Goal: Transaction & Acquisition: Download file/media

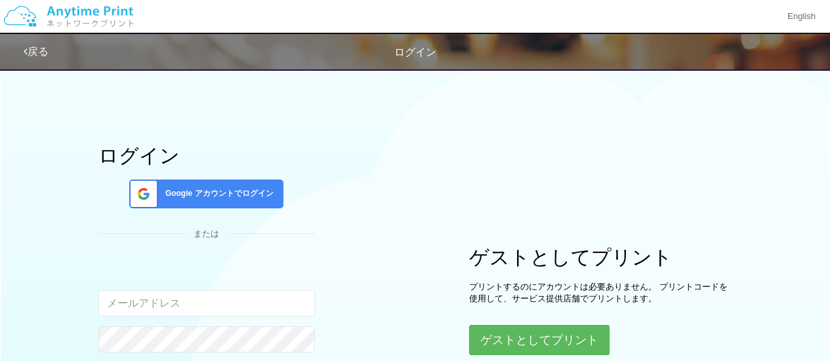
scroll to position [109, 0]
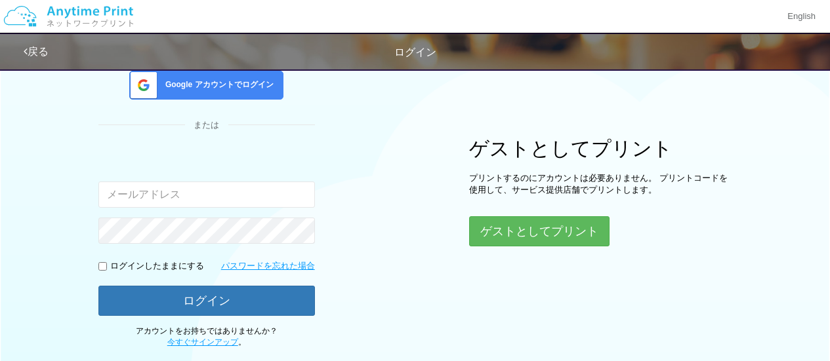
click at [239, 71] on div "Google アカウントでログイン" at bounding box center [206, 85] width 154 height 29
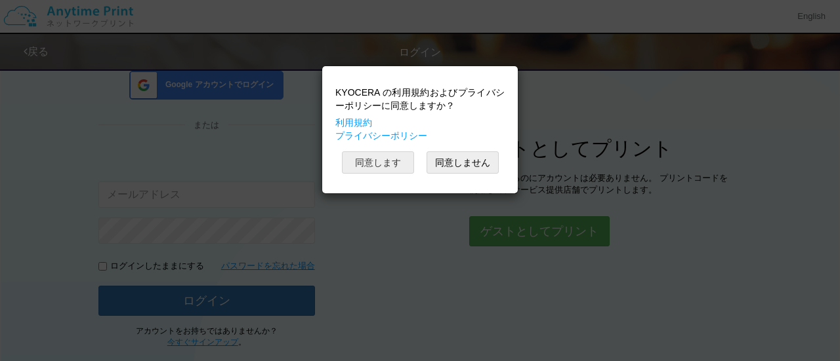
click at [397, 162] on button "同意します" at bounding box center [378, 163] width 72 height 22
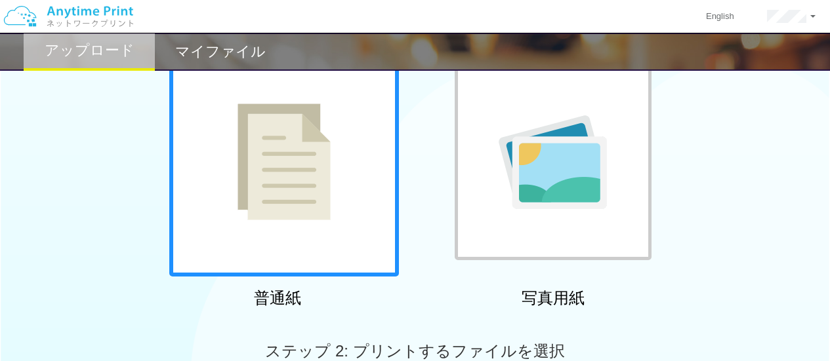
scroll to position [218, 0]
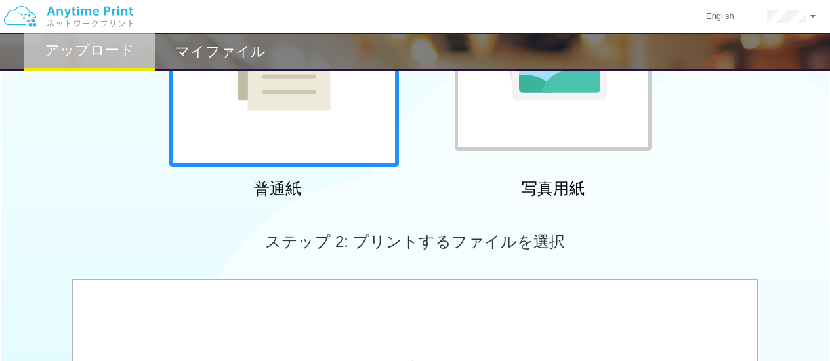
click at [291, 115] on div at bounding box center [284, 53] width 230 height 230
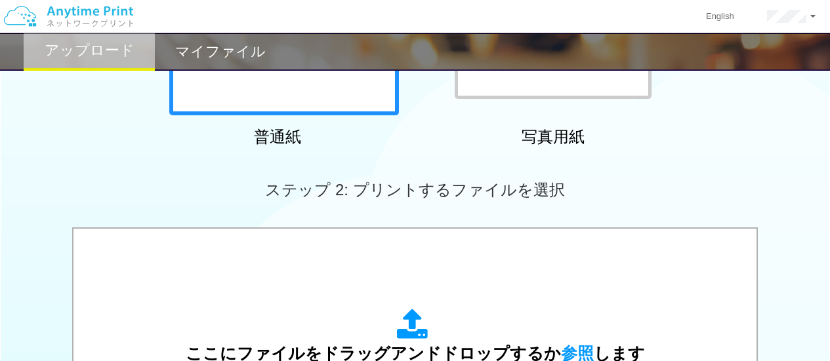
scroll to position [437, 0]
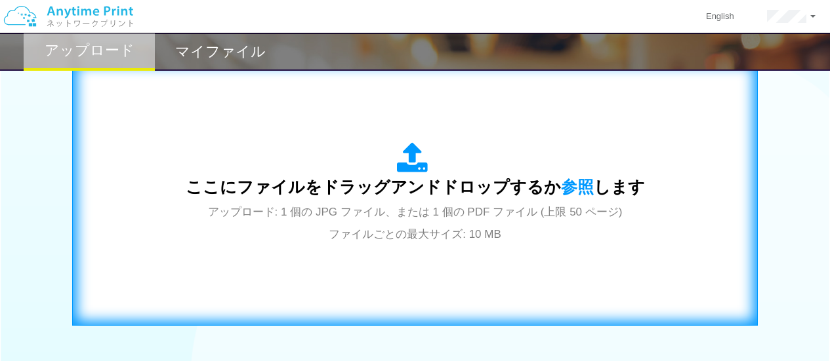
click at [380, 184] on span "ここにファイルをドラッグアンドドロップするか 参照 します" at bounding box center [415, 187] width 459 height 18
click at [566, 189] on span "参照" at bounding box center [577, 187] width 33 height 18
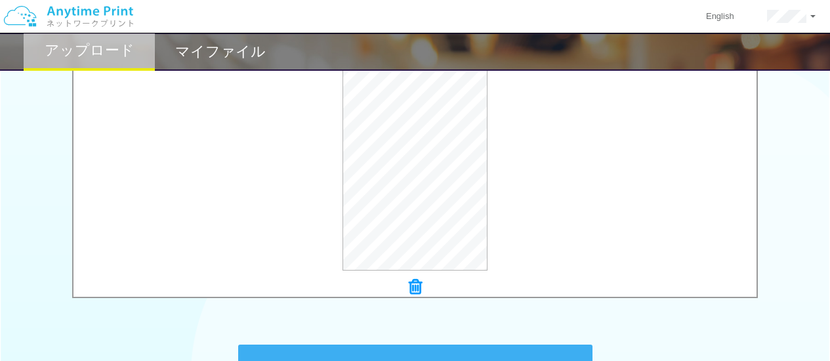
scroll to position [417, 0]
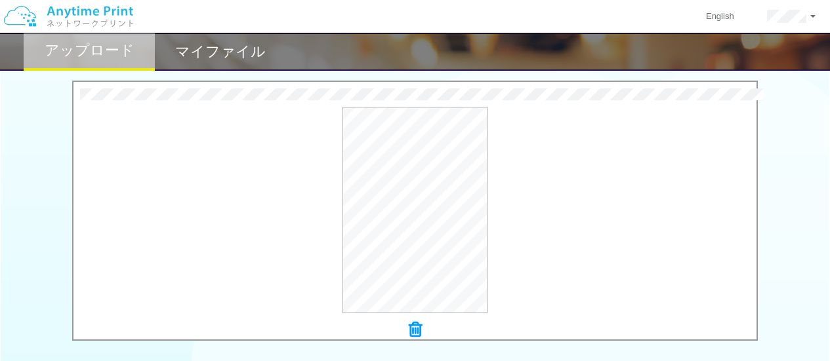
click at [416, 332] on icon at bounding box center [415, 329] width 13 height 17
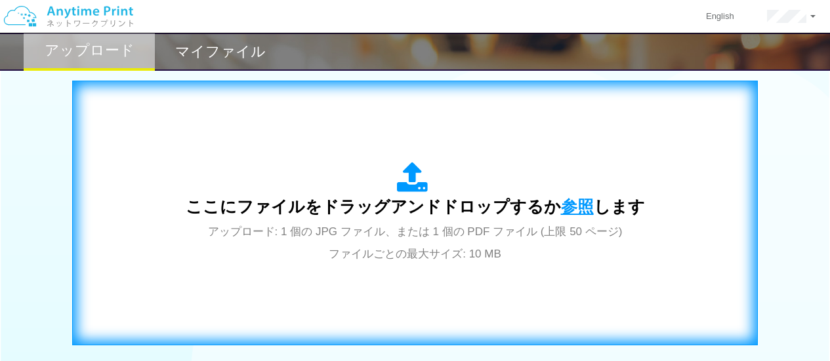
click at [565, 204] on span "参照" at bounding box center [577, 206] width 33 height 18
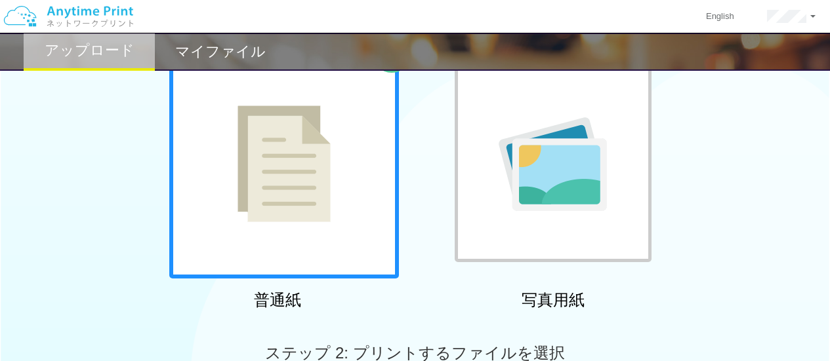
scroll to position [89, 0]
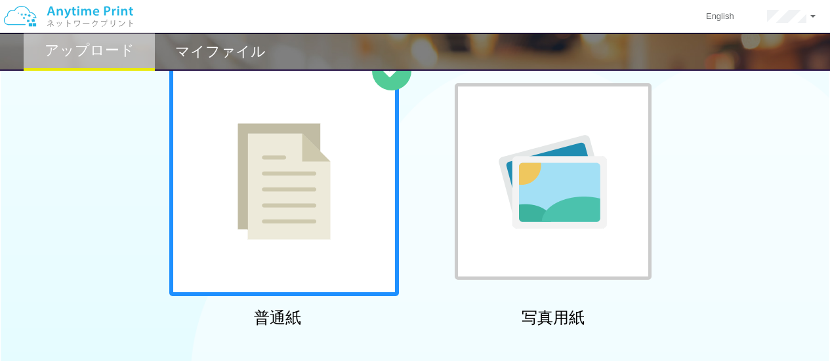
click at [616, 209] on div at bounding box center [553, 181] width 197 height 197
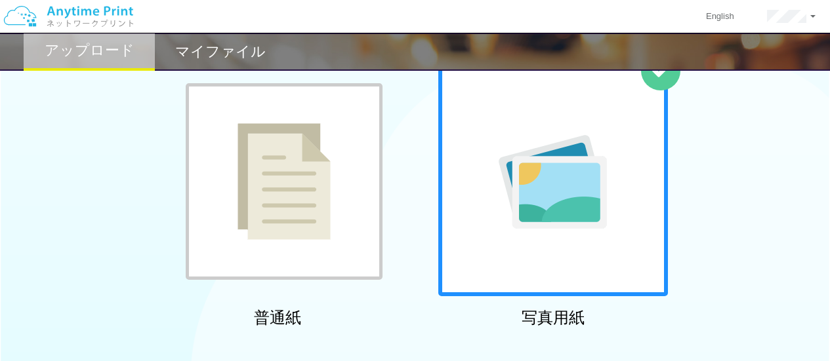
click at [616, 209] on div at bounding box center [553, 182] width 230 height 230
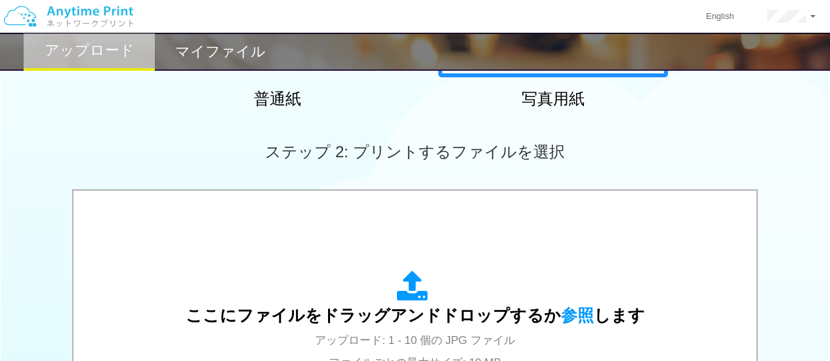
scroll to position [417, 0]
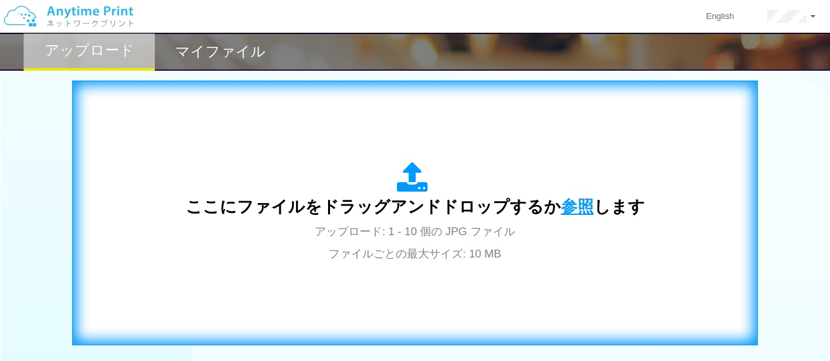
click at [571, 212] on span "参照" at bounding box center [577, 206] width 33 height 18
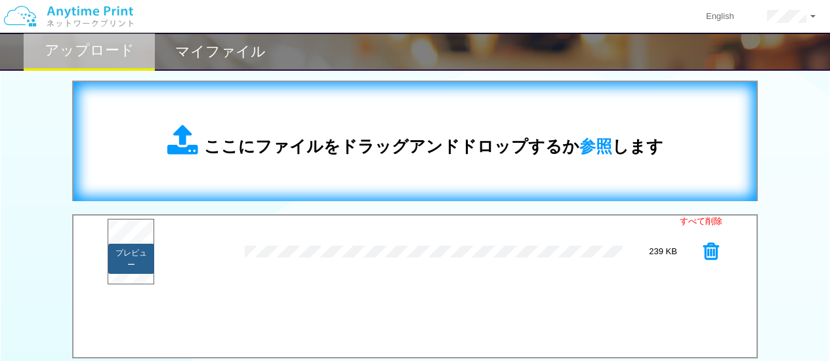
click at [134, 250] on button "プレビュー" at bounding box center [131, 259] width 46 height 30
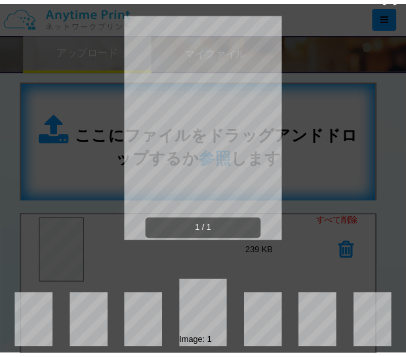
scroll to position [0, 0]
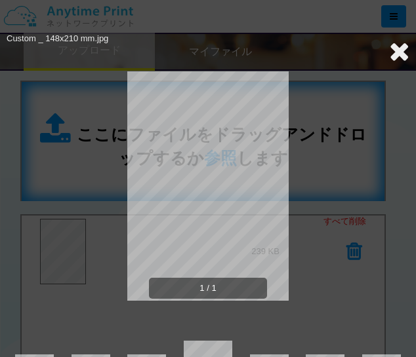
click at [392, 51] on icon at bounding box center [399, 51] width 20 height 26
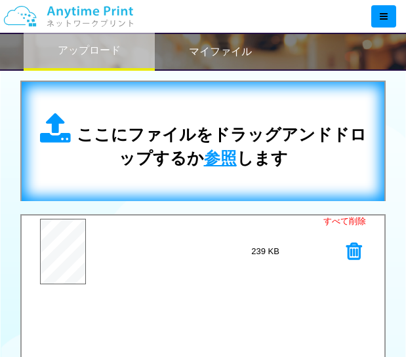
click at [209, 159] on span "参照" at bounding box center [220, 158] width 33 height 18
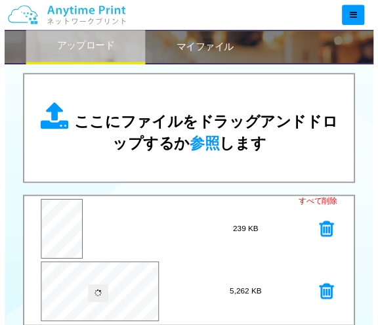
scroll to position [527, 0]
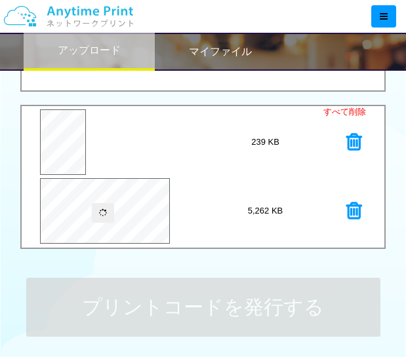
click at [357, 141] on icon at bounding box center [354, 142] width 16 height 20
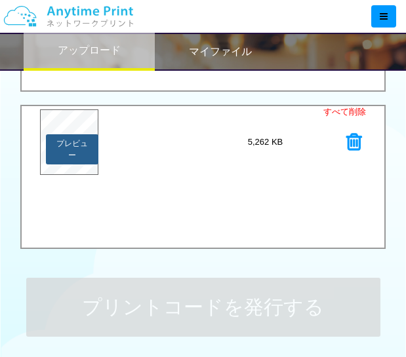
click at [81, 142] on button "プレビュー" at bounding box center [72, 149] width 52 height 30
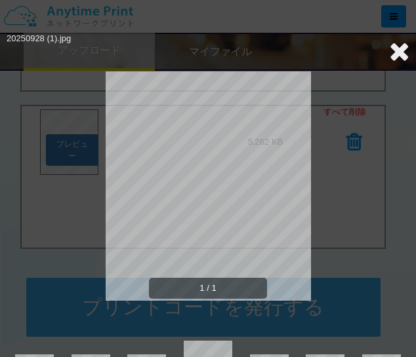
click at [389, 46] on icon at bounding box center [399, 51] width 20 height 26
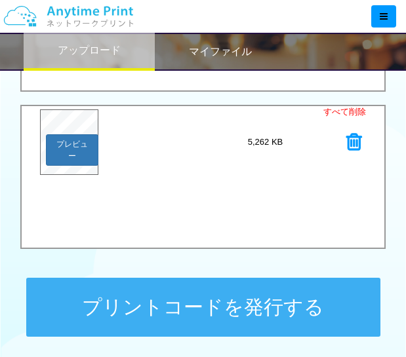
click at [348, 142] on icon at bounding box center [354, 142] width 16 height 20
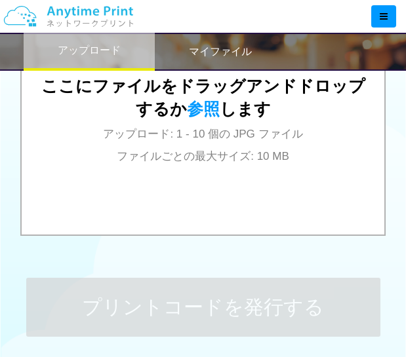
scroll to position [526, 0]
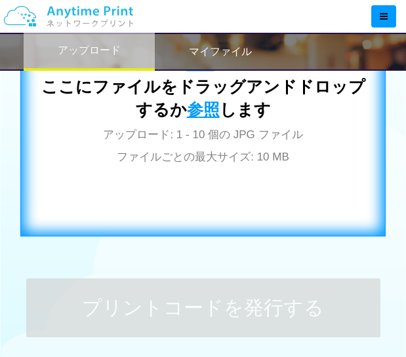
click at [207, 109] on span "参照" at bounding box center [203, 109] width 33 height 18
